Goal: Task Accomplishment & Management: Use online tool/utility

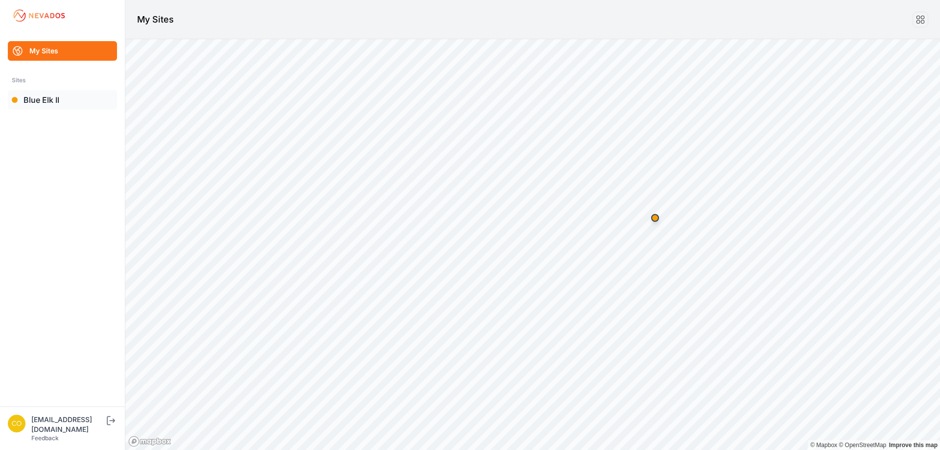
click at [38, 98] on link "Blue Elk II" at bounding box center [62, 100] width 109 height 20
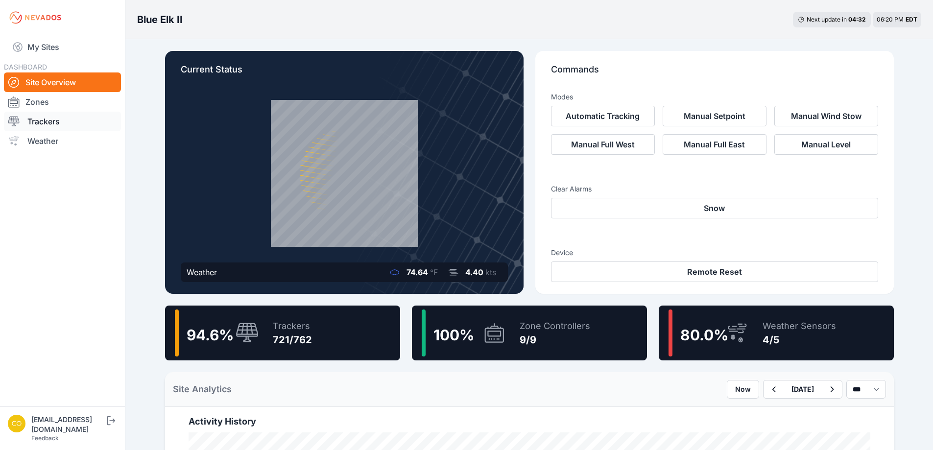
click at [67, 119] on link "Trackers" at bounding box center [62, 122] width 117 height 20
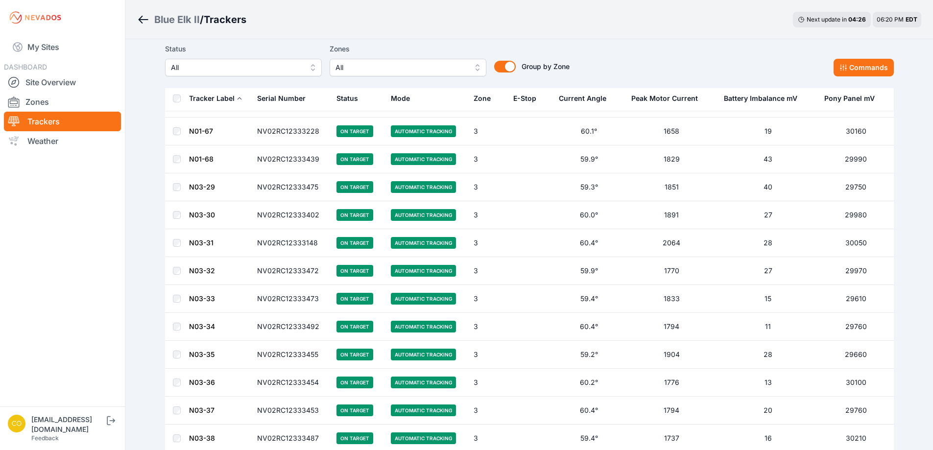
scroll to position [5425, 0]
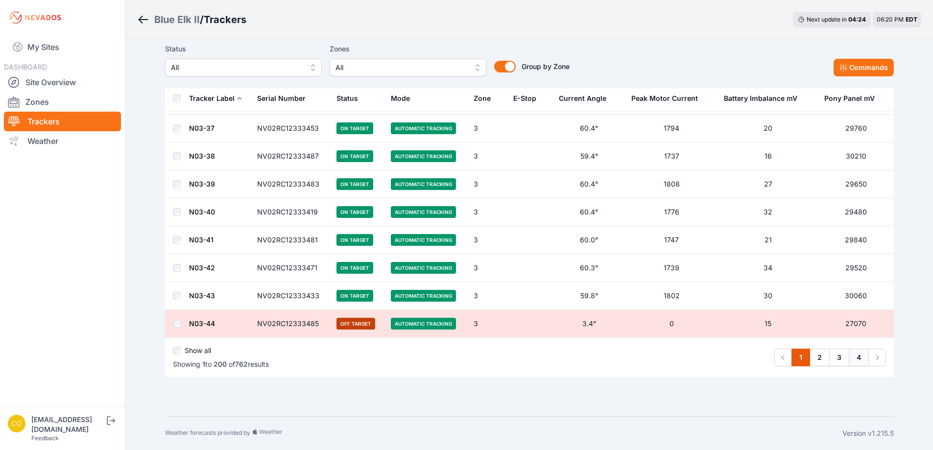
click at [852, 356] on link "4" at bounding box center [859, 358] width 20 height 18
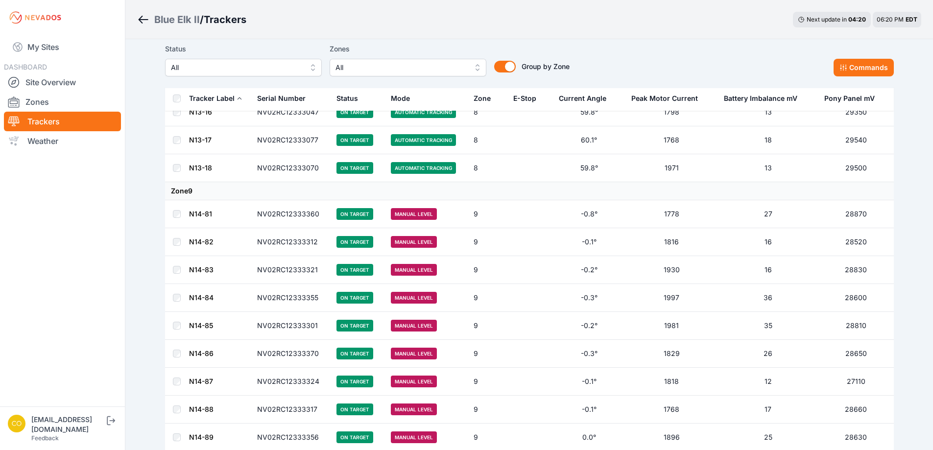
scroll to position [2449, 0]
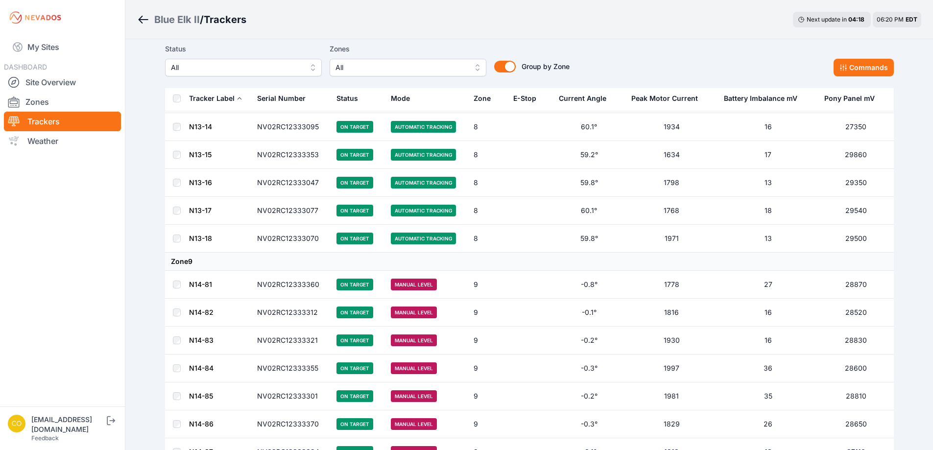
click at [48, 125] on link "Trackers" at bounding box center [62, 122] width 117 height 20
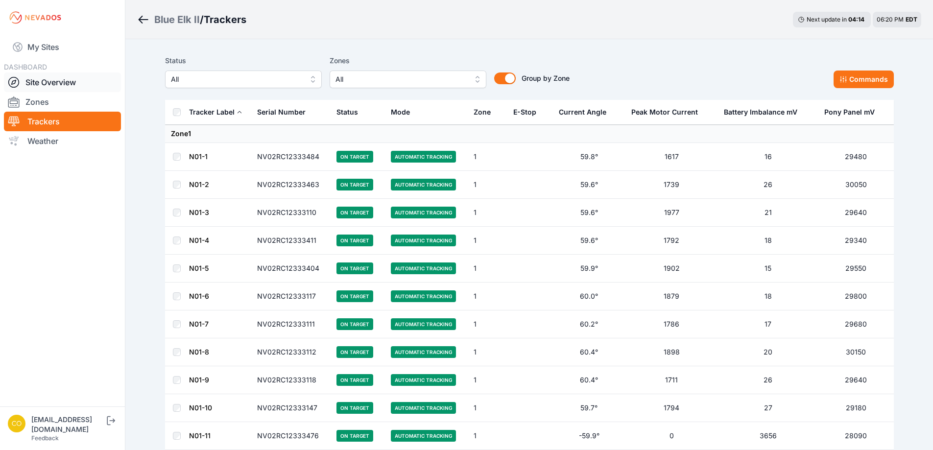
click at [45, 88] on link "Site Overview" at bounding box center [62, 82] width 117 height 20
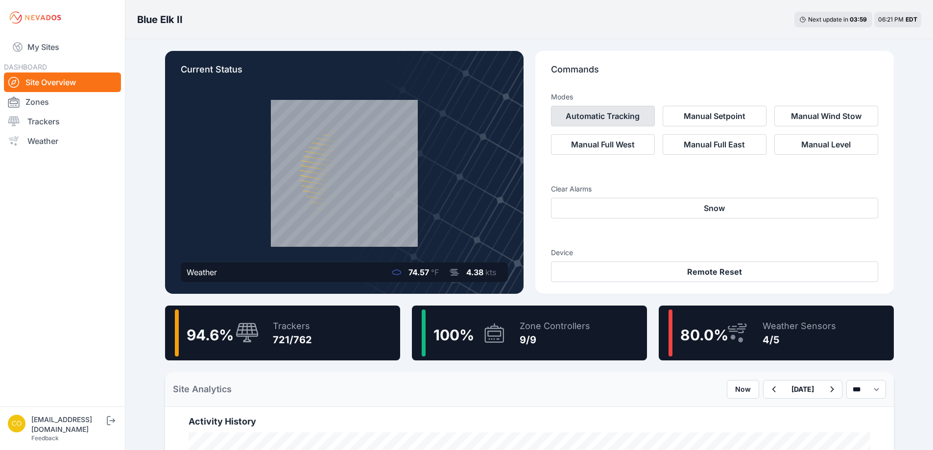
click at [632, 117] on button "Automatic Tracking" at bounding box center [603, 116] width 104 height 21
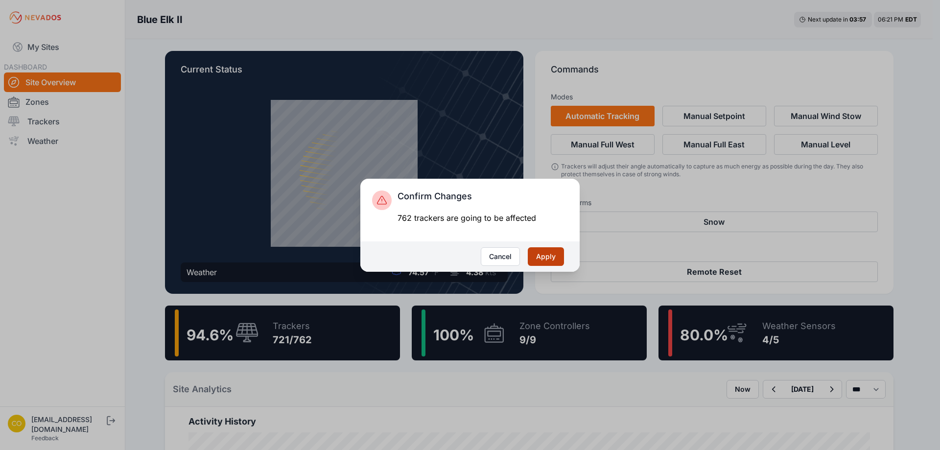
click at [546, 260] on button "Apply" at bounding box center [546, 256] width 36 height 19
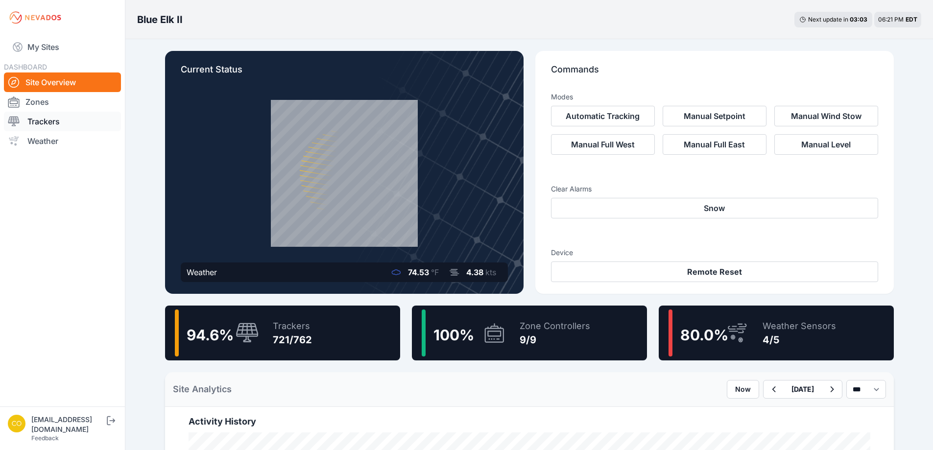
click at [45, 118] on link "Trackers" at bounding box center [62, 122] width 117 height 20
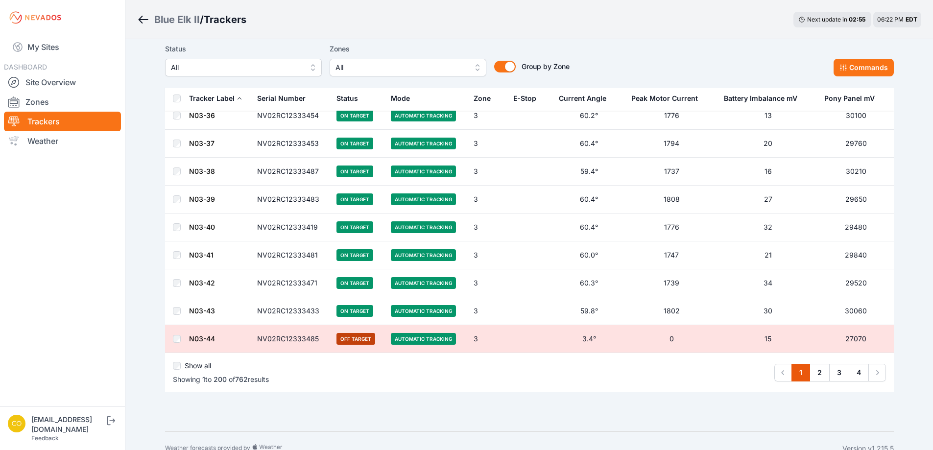
scroll to position [5425, 0]
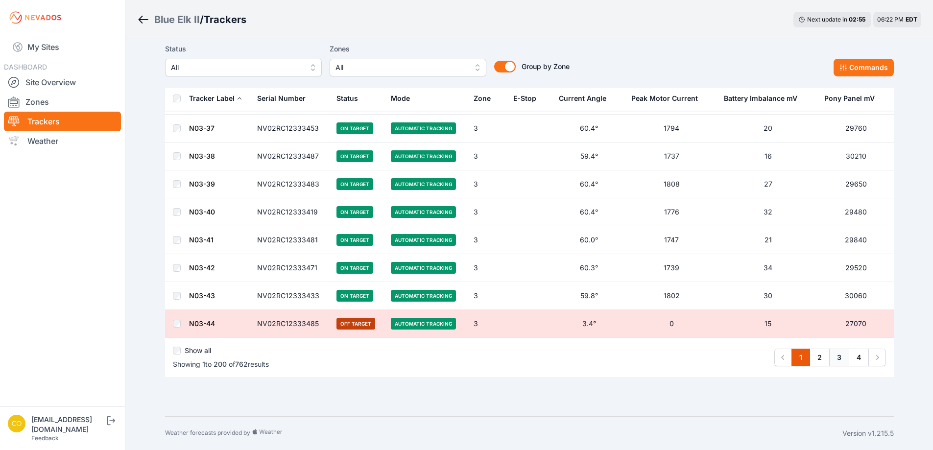
click at [839, 365] on link "3" at bounding box center [839, 358] width 20 height 18
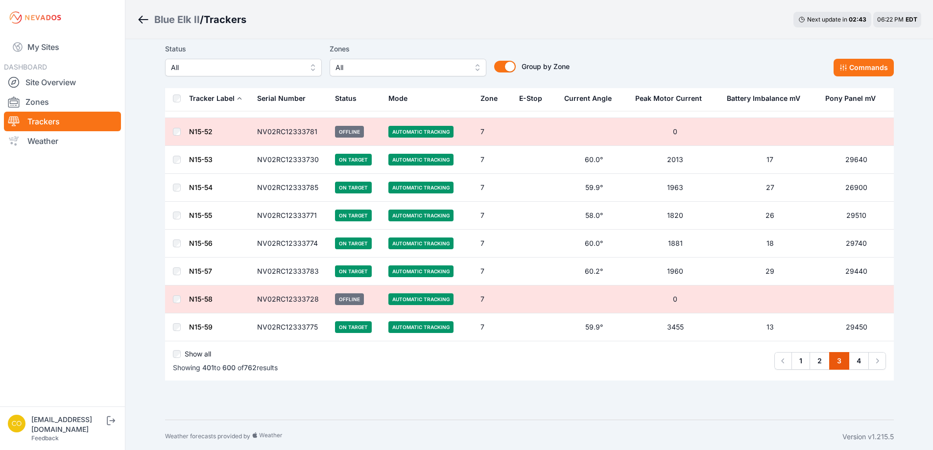
scroll to position [5425, 0]
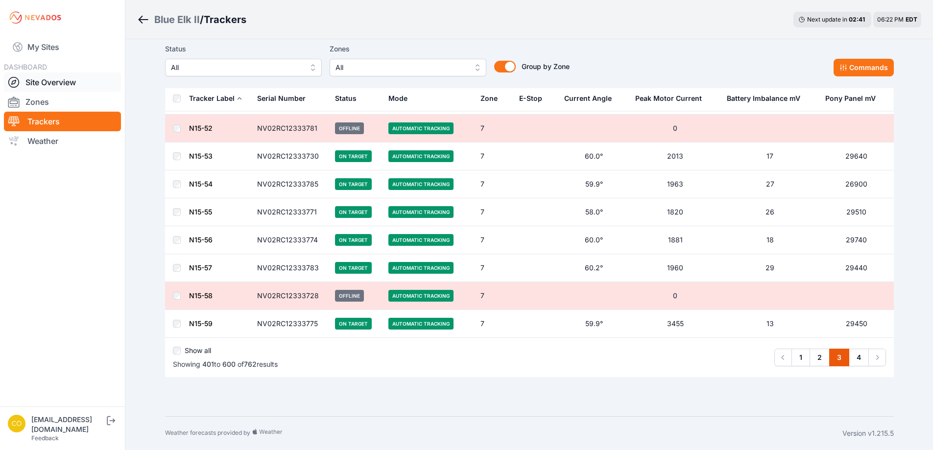
click at [50, 88] on link "Site Overview" at bounding box center [62, 82] width 117 height 20
